Goal: Book appointment/travel/reservation

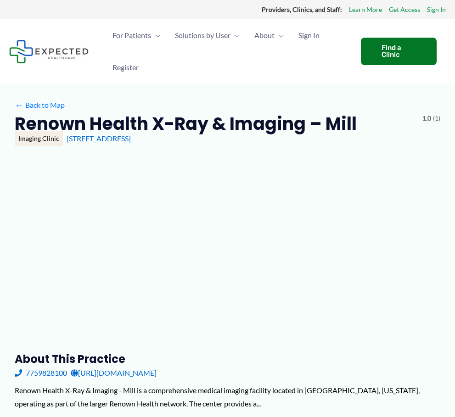
type input "**********"
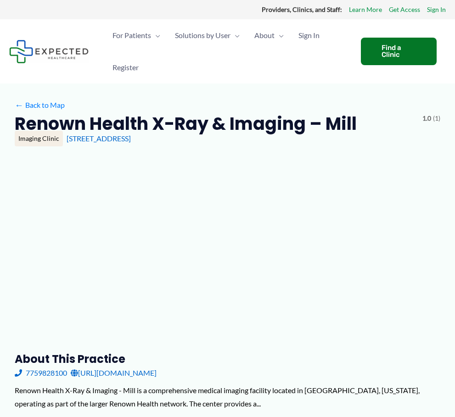
type input "**********"
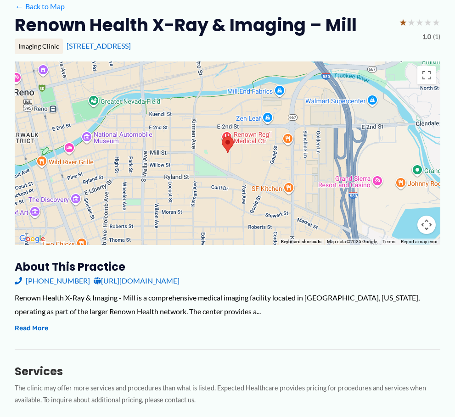
scroll to position [92, 0]
